Goal: Task Accomplishment & Management: Manage account settings

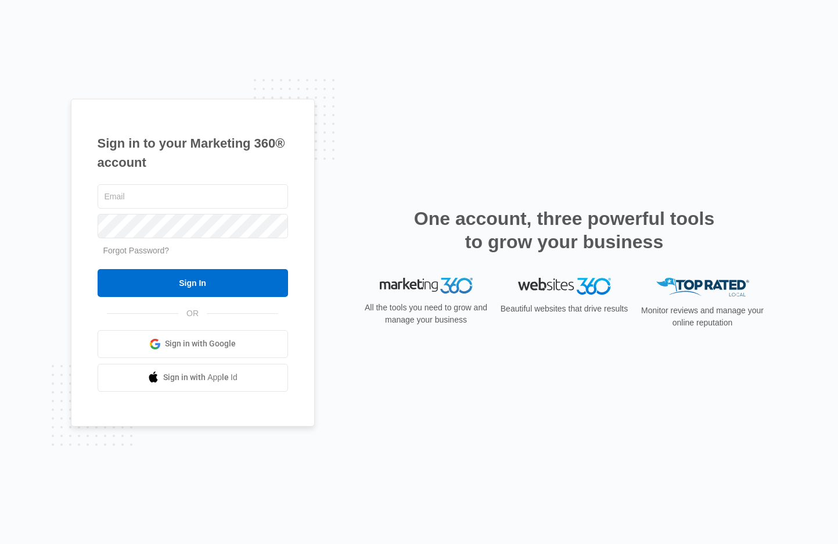
click at [515, 401] on div "Sign in to your Marketing 360® account Forgot Password? Sign In OR" at bounding box center [419, 272] width 697 height 346
click at [98, 203] on input "text" at bounding box center [193, 196] width 190 height 24
paste input "[PERSON_NAME][EMAIL_ADDRESS][DOMAIN_NAME]"
type input "[PERSON_NAME][EMAIL_ADDRESS][DOMAIN_NAME]"
click at [443, 420] on div "Sign in to your Marketing 360® account [PERSON_NAME][EMAIL_ADDRESS][DOMAIN_NAME…" at bounding box center [419, 272] width 697 height 346
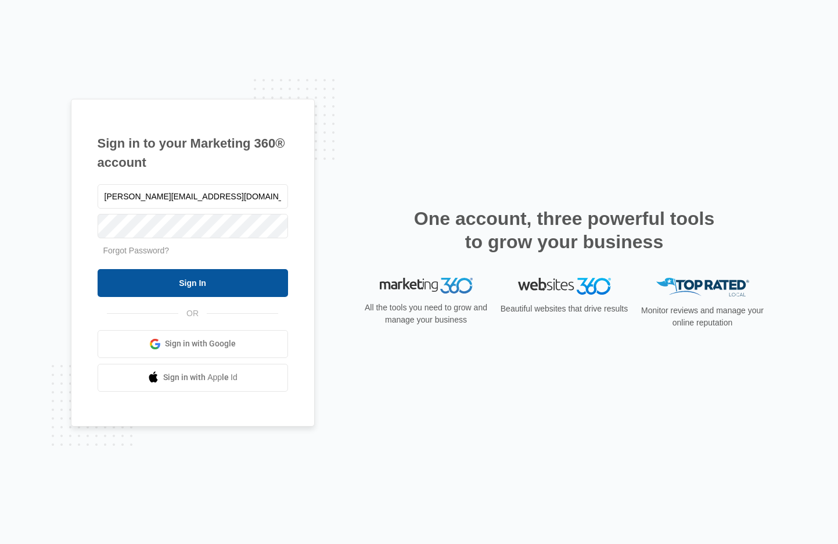
click at [193, 279] on input "Sign In" at bounding box center [193, 283] width 190 height 28
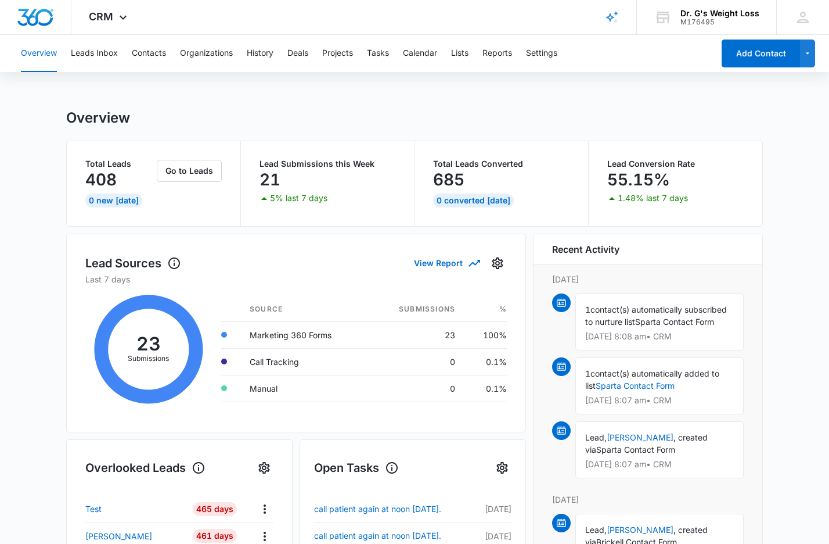
click at [120, 17] on icon at bounding box center [123, 20] width 14 height 14
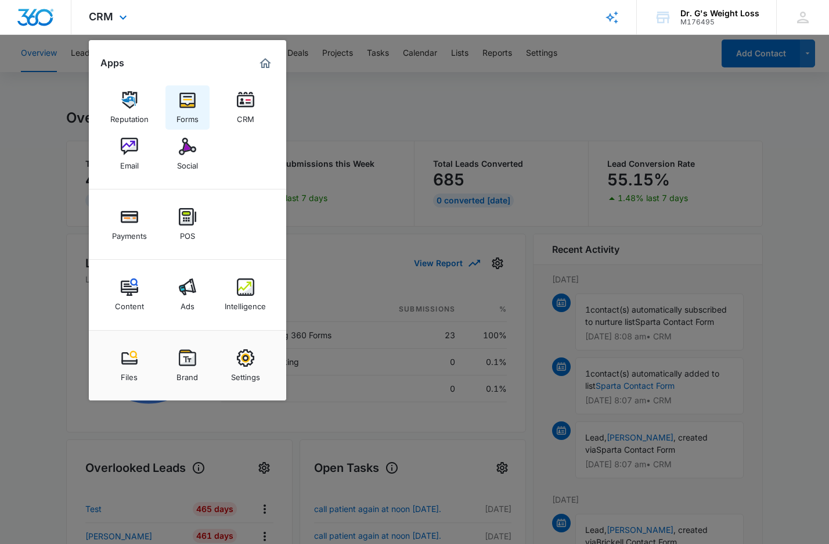
click at [183, 102] on img at bounding box center [187, 99] width 17 height 17
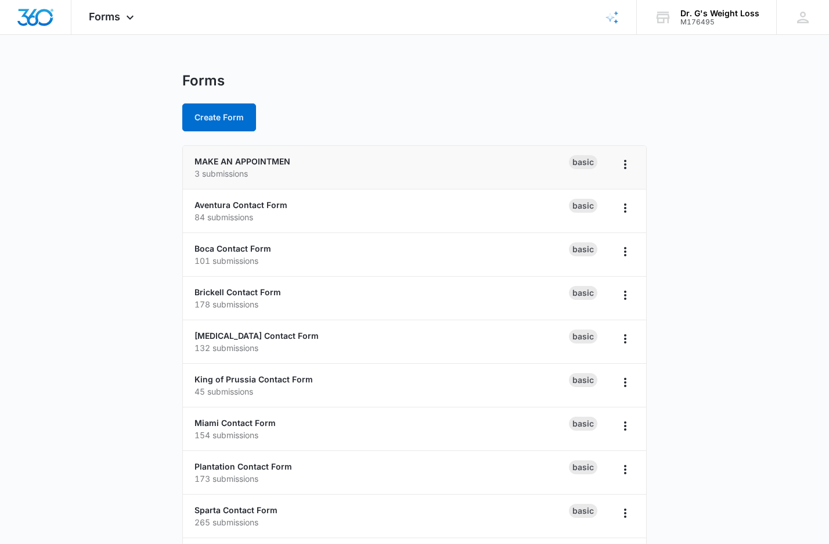
click at [246, 166] on div "MAKE AN APPOINTMEN 3 submissions" at bounding box center [382, 167] width 375 height 24
click at [246, 162] on link "MAKE AN APPOINTMEN" at bounding box center [243, 161] width 96 height 10
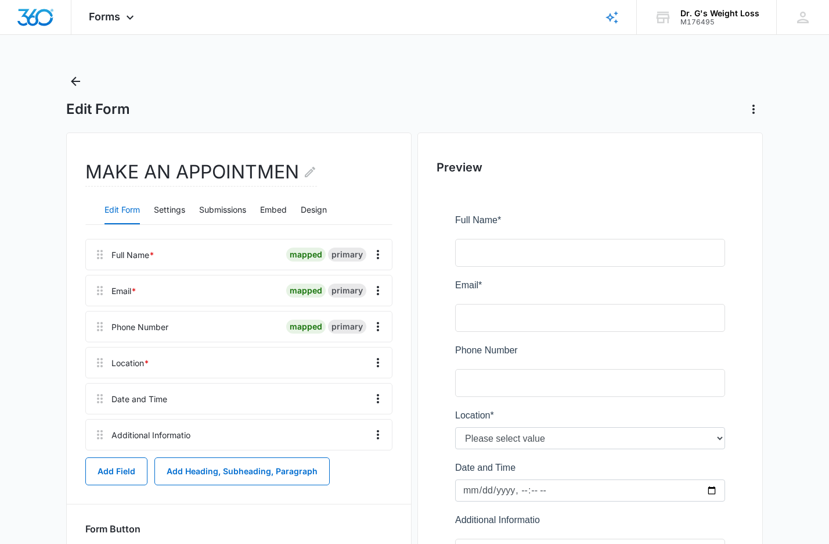
click at [31, 336] on main "Edit Form MAKE AN APPOINTMEN Edit Form Settings Submissions Embed Design Full N…" at bounding box center [414, 375] width 829 height 606
click at [229, 210] on button "Submissions" at bounding box center [222, 210] width 47 height 28
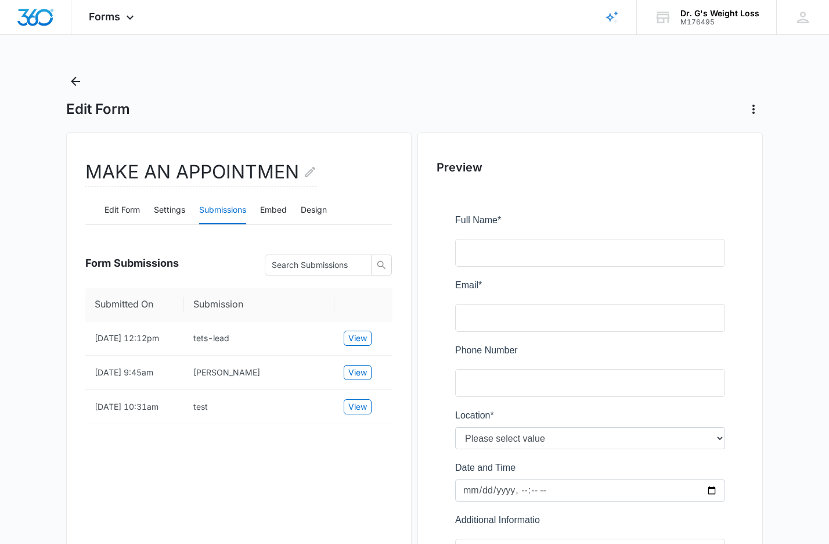
click at [33, 291] on main "Edit Form MAKE AN APPOINTMEN Edit Form Settings Submissions Embed Design Form S…" at bounding box center [414, 375] width 829 height 606
click at [24, 293] on main "Edit Form MAKE AN APPOINTMEN Edit Form Settings Submissions Embed Design Form S…" at bounding box center [414, 375] width 829 height 606
click at [28, 292] on main "Edit Form MAKE AN APPOINTMEN Edit Form Settings Submissions Embed Design Form S…" at bounding box center [414, 375] width 829 height 606
click at [16, 301] on main "Edit Form MAKE AN APPOINTMEN Edit Form Settings Submissions Embed Design Form S…" at bounding box center [414, 375] width 829 height 606
click at [382, 96] on div "Edit Form" at bounding box center [414, 95] width 697 height 46
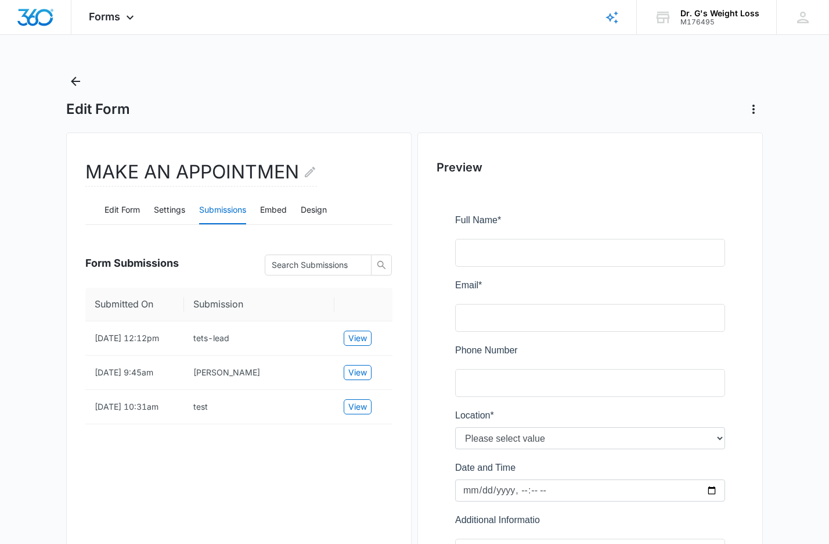
click at [267, 73] on div "Edit Form" at bounding box center [414, 95] width 697 height 46
click at [276, 92] on div "Edit Form" at bounding box center [414, 95] width 697 height 46
click at [350, 104] on div "Edit Form" at bounding box center [414, 109] width 697 height 19
